Goal: Find specific page/section: Find specific page/section

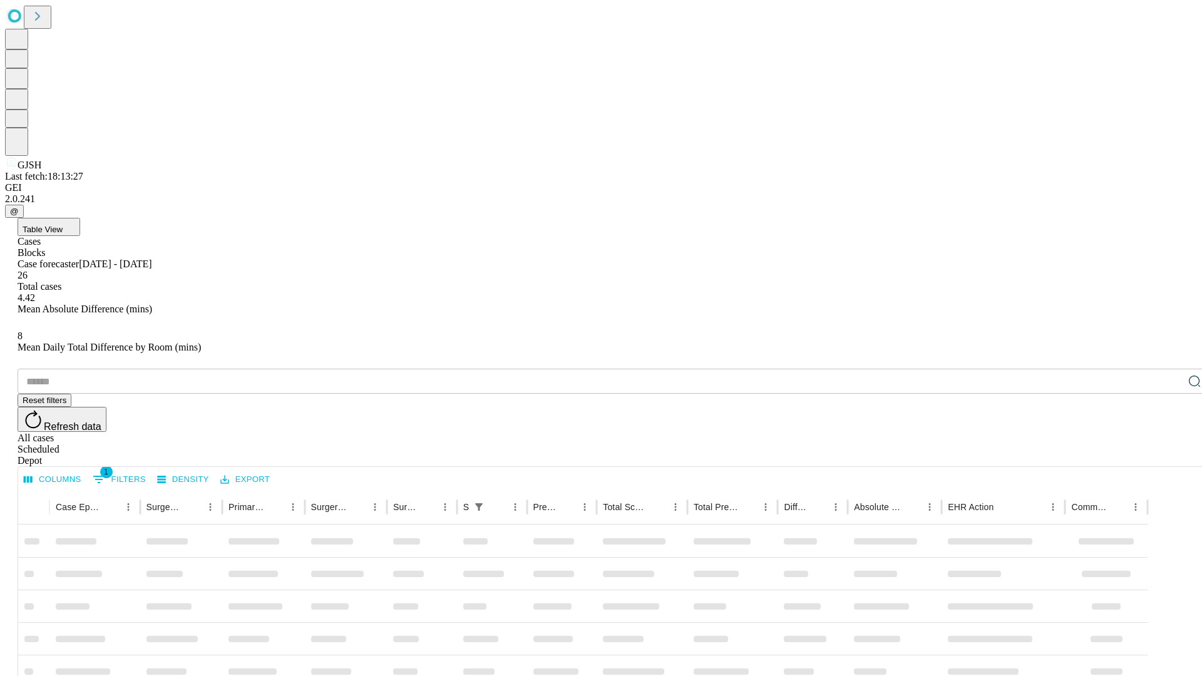
click at [1170, 455] on div "Depot" at bounding box center [614, 460] width 1192 height 11
